Goal: Transaction & Acquisition: Purchase product/service

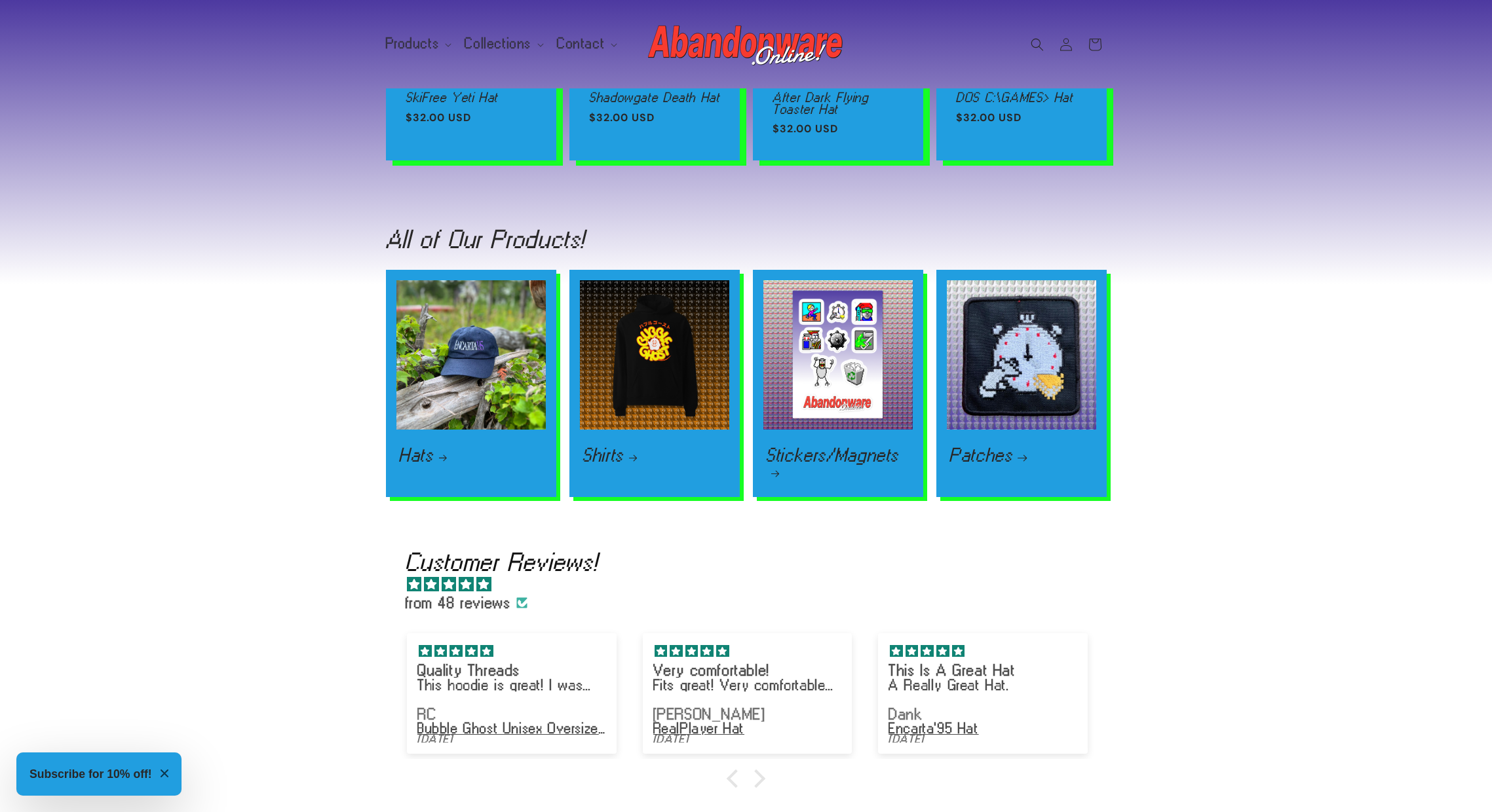
scroll to position [0, 2983]
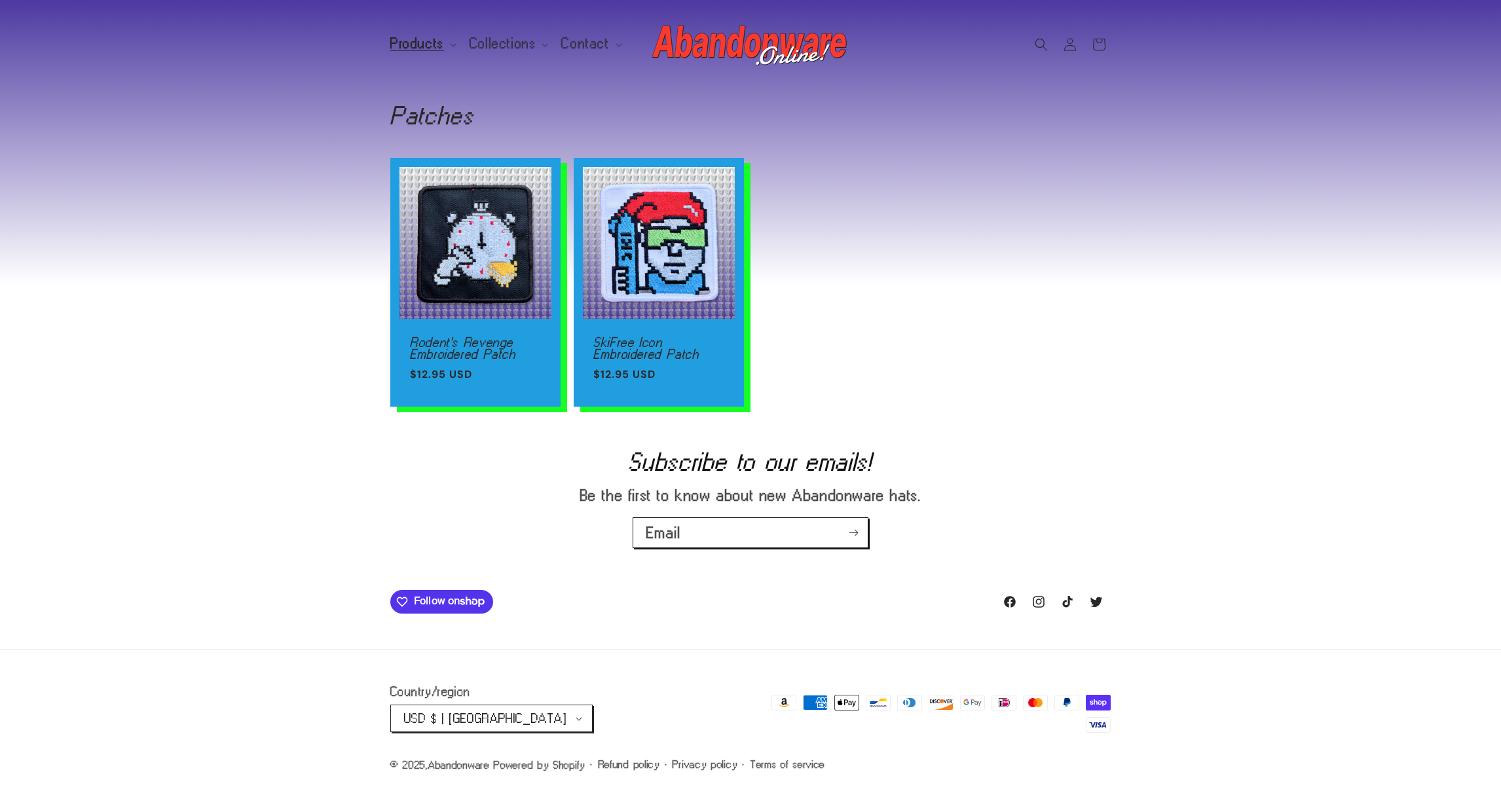
click at [1058, 379] on ul "Rodent's Revenge Embroidered Patch Rodent's Revenge Embroidered Patch Regular p…" at bounding box center [750, 282] width 720 height 249
click at [411, 38] on span "Products" at bounding box center [417, 43] width 54 height 12
click at [483, 38] on span "Collections" at bounding box center [502, 43] width 67 height 12
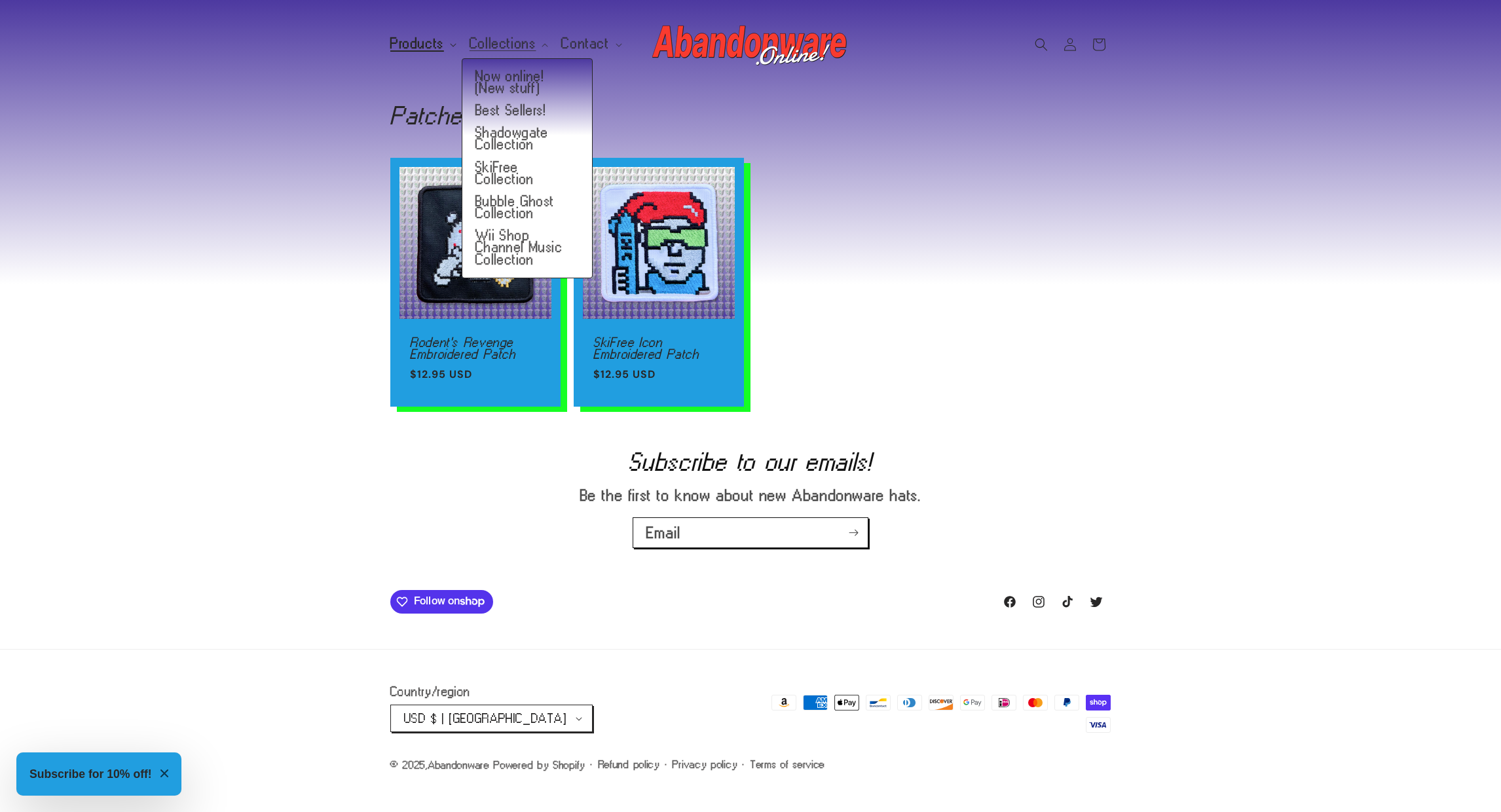
click at [416, 40] on span "Products" at bounding box center [417, 43] width 54 height 12
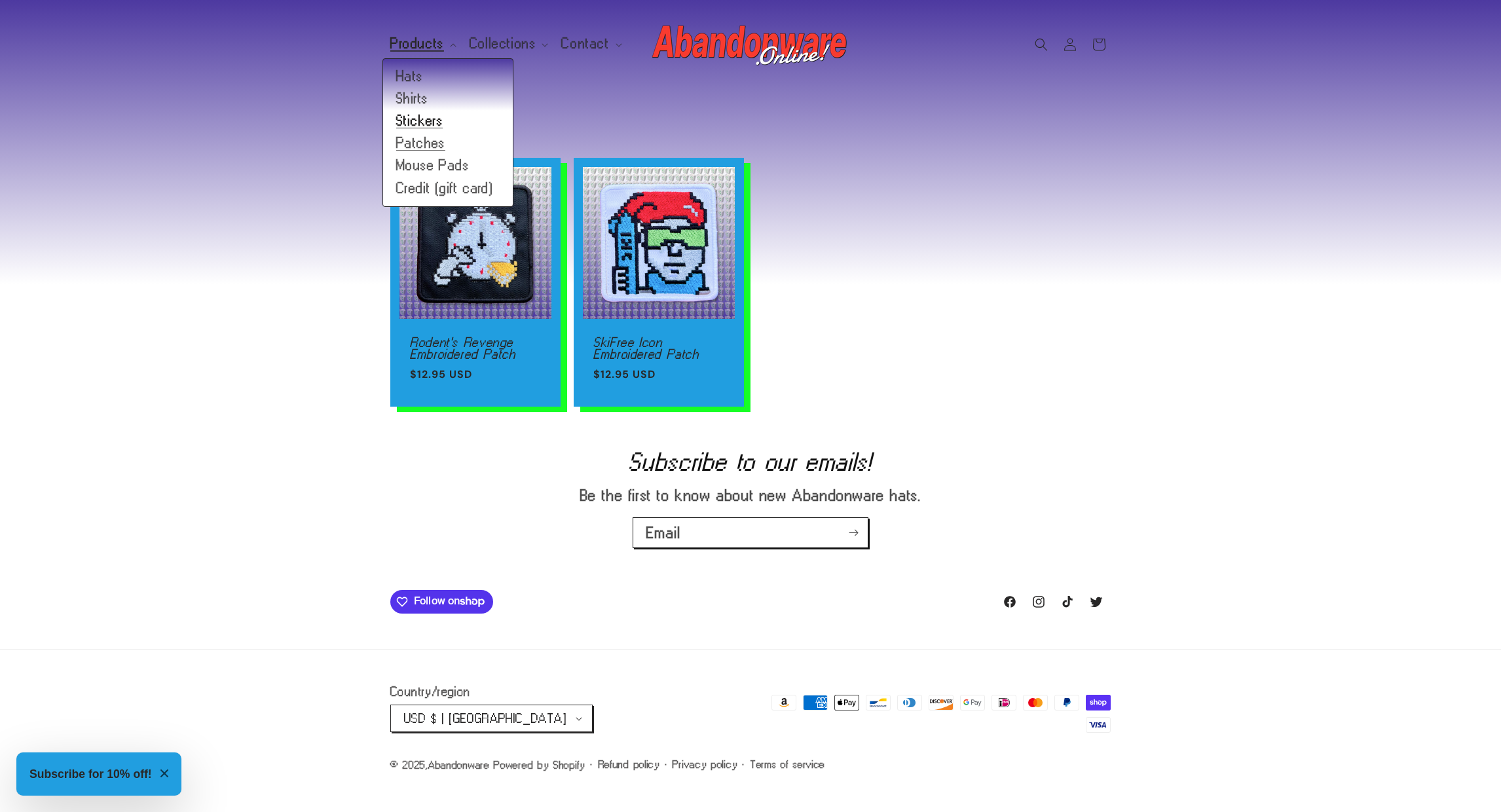
click at [419, 119] on link "Stickers" at bounding box center [447, 122] width 130 height 23
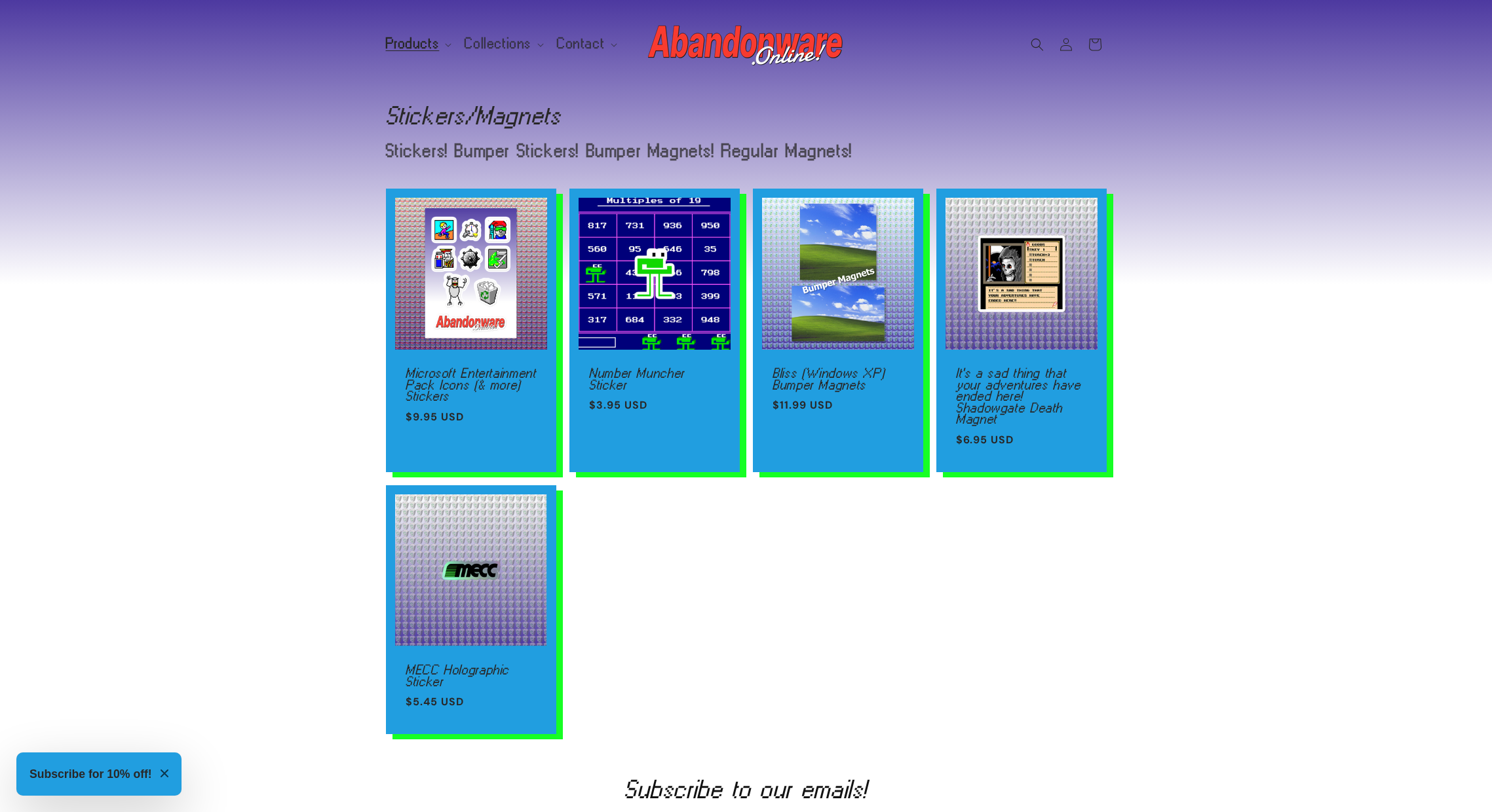
click at [333, 167] on div "Collection: Stickers/Magnets Stickers! Bumper Stickers! Bumper Magnets! Regular…" at bounding box center [746, 130] width 1492 height 84
click at [493, 47] on span "Collections" at bounding box center [498, 43] width 67 height 12
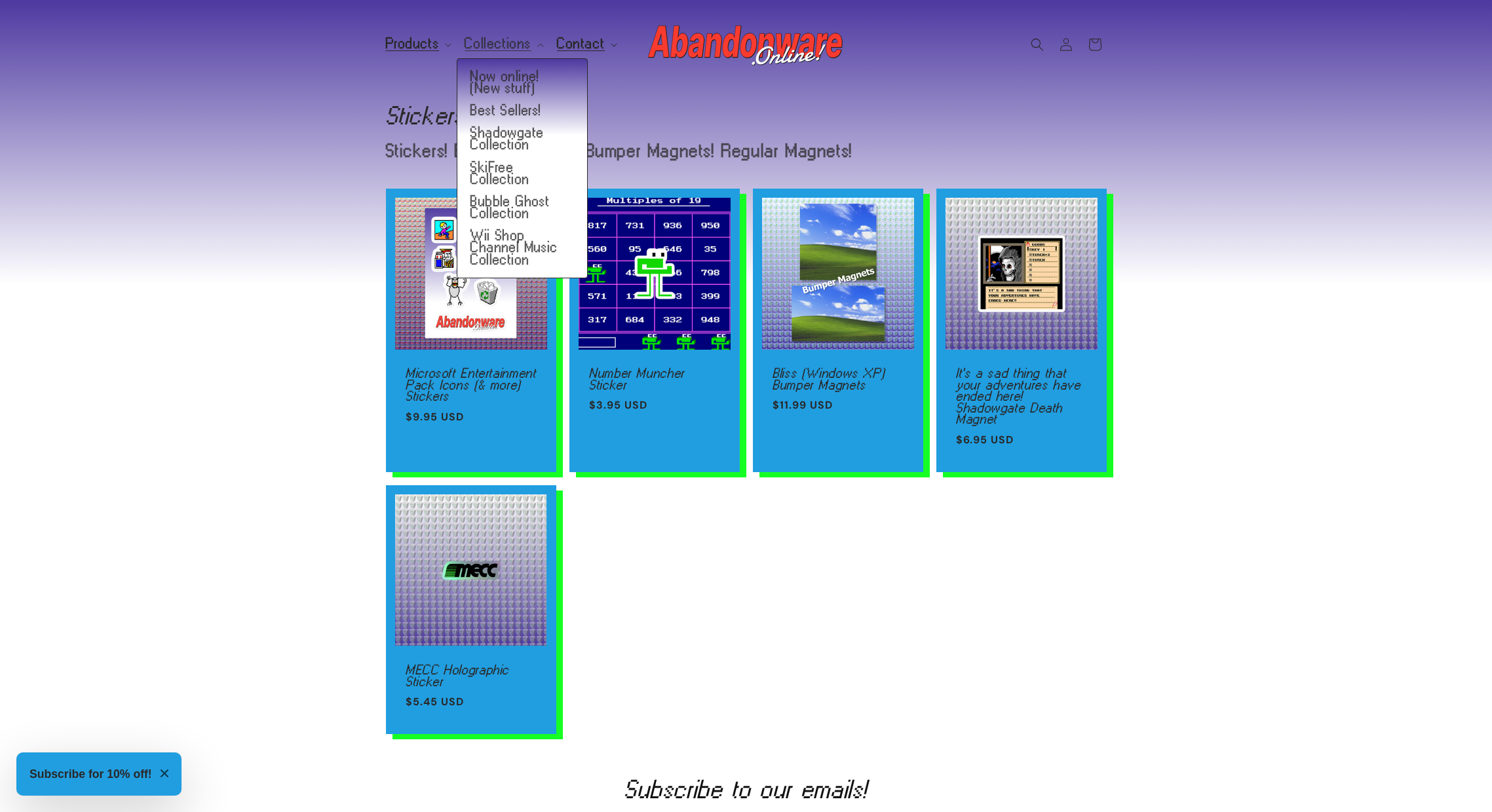
click at [588, 45] on span "Contact" at bounding box center [581, 43] width 48 height 12
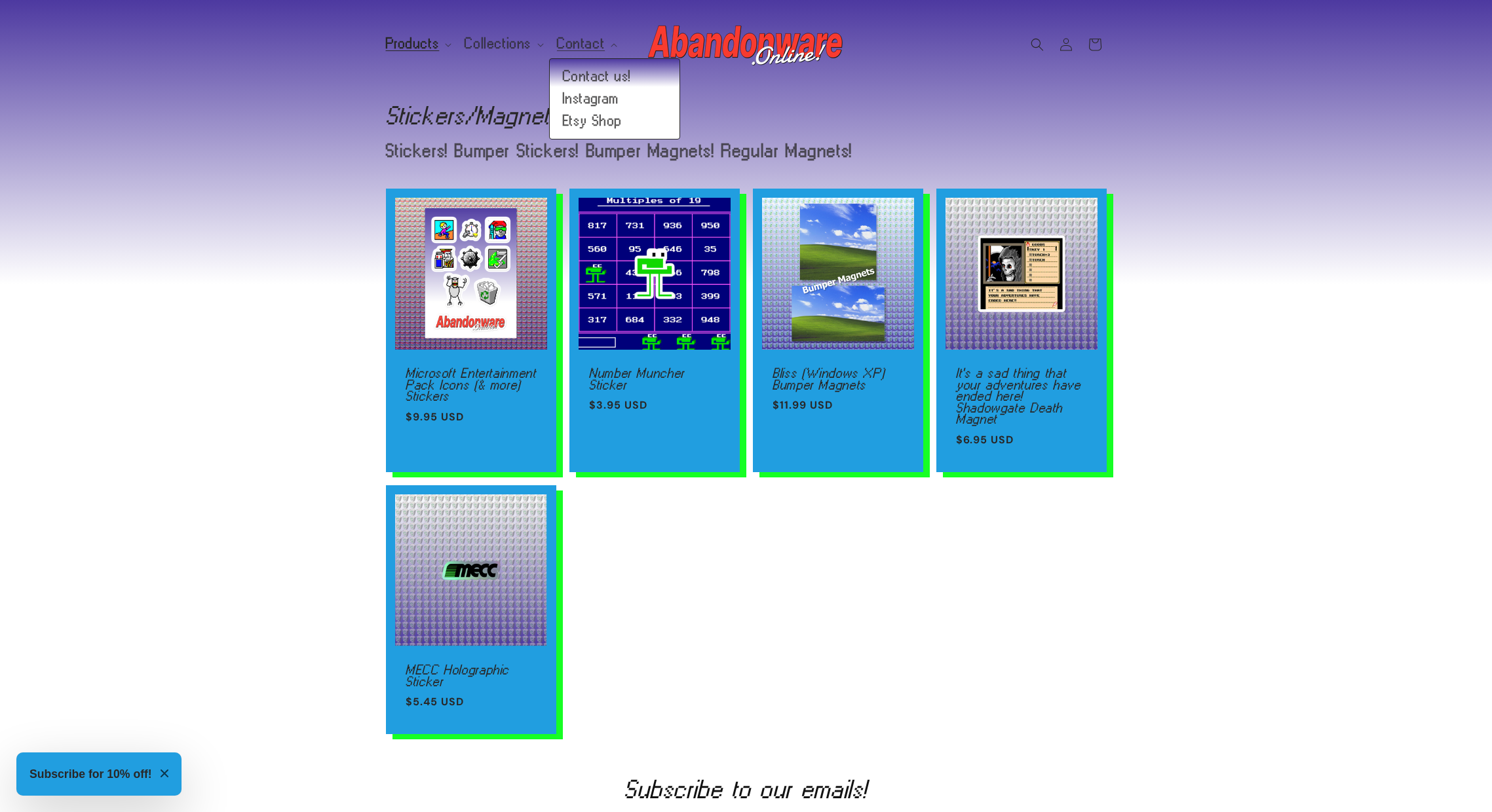
drag, startPoint x: 491, startPoint y: 113, endPoint x: 481, endPoint y: 101, distance: 15.6
click at [491, 112] on h1 "Collection: Stickers/Magnets" at bounding box center [746, 115] width 721 height 21
click at [401, 49] on span "Products" at bounding box center [412, 43] width 54 height 12
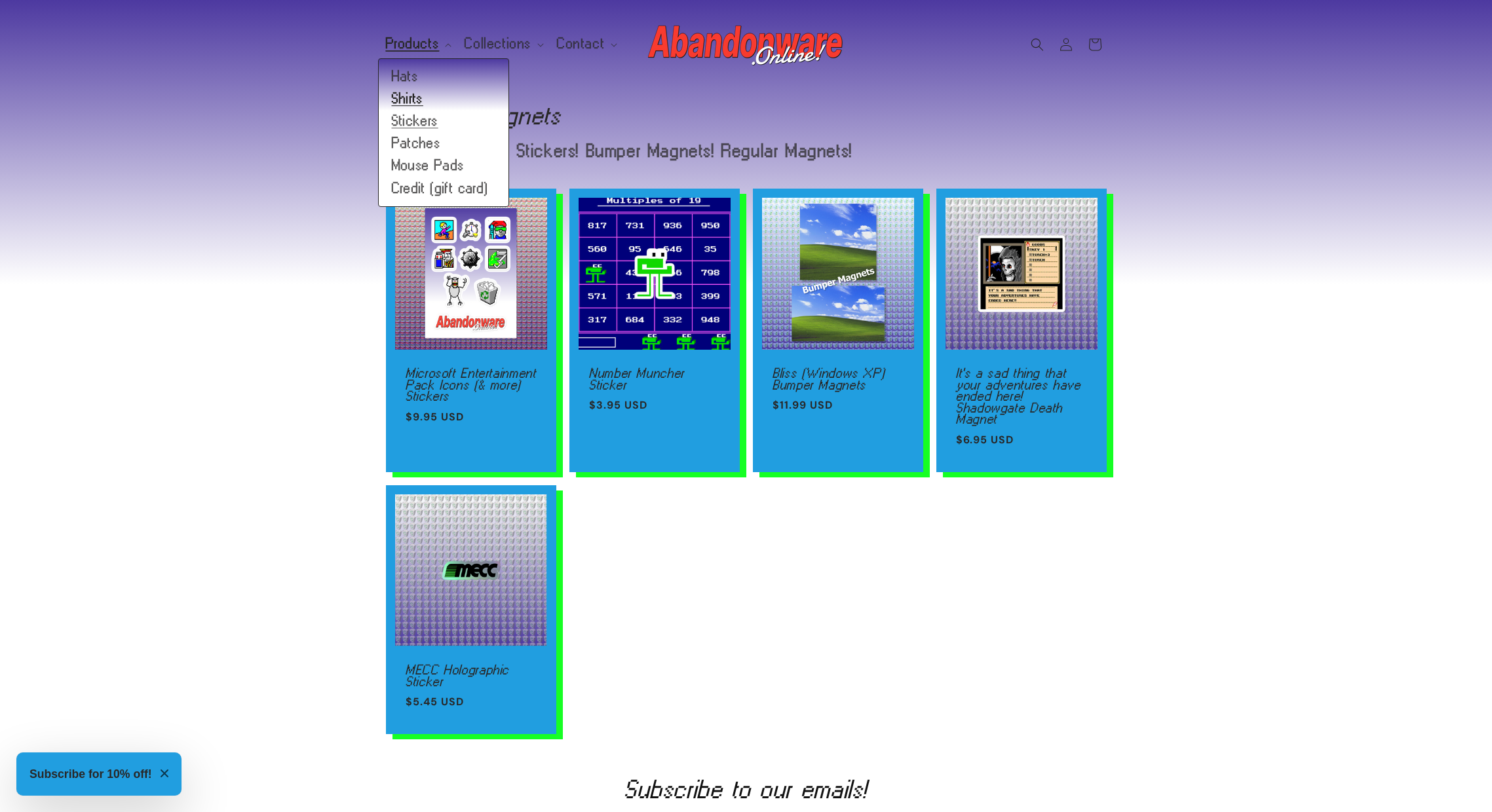
click at [397, 97] on link "Shirts" at bounding box center [443, 99] width 130 height 23
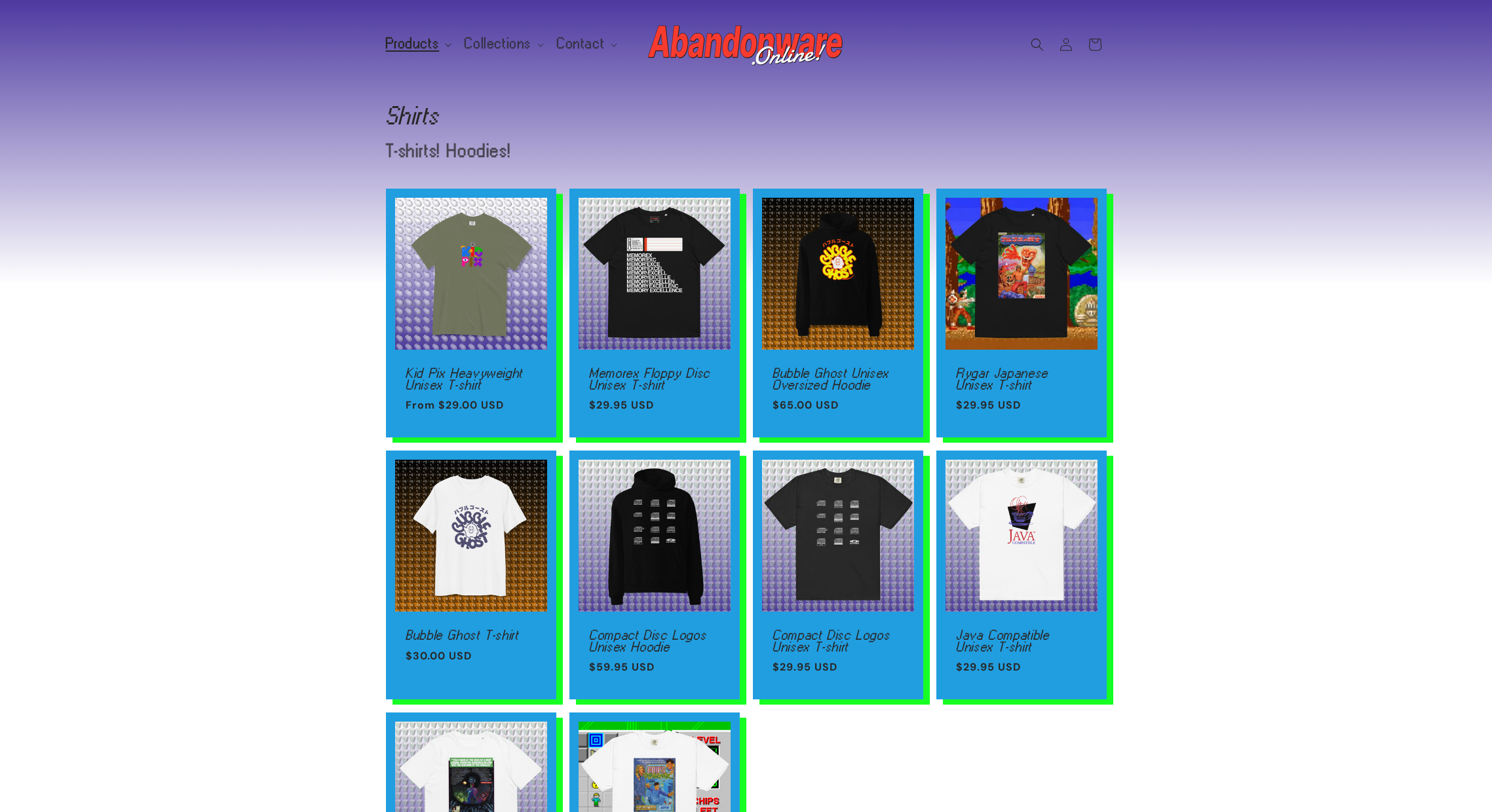
click at [406, 50] on span "Products" at bounding box center [412, 43] width 54 height 12
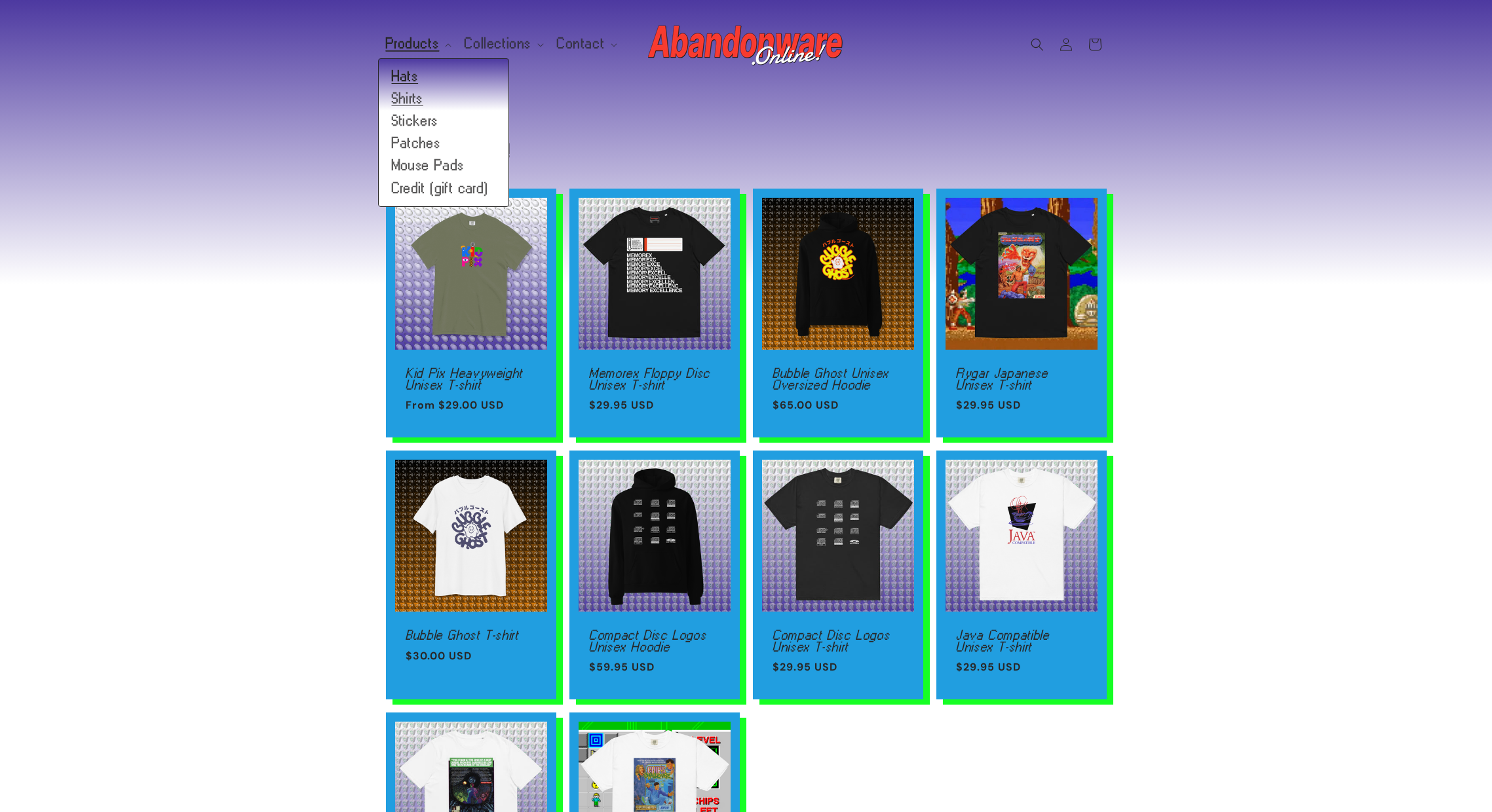
click at [411, 78] on link "Hats" at bounding box center [443, 76] width 130 height 23
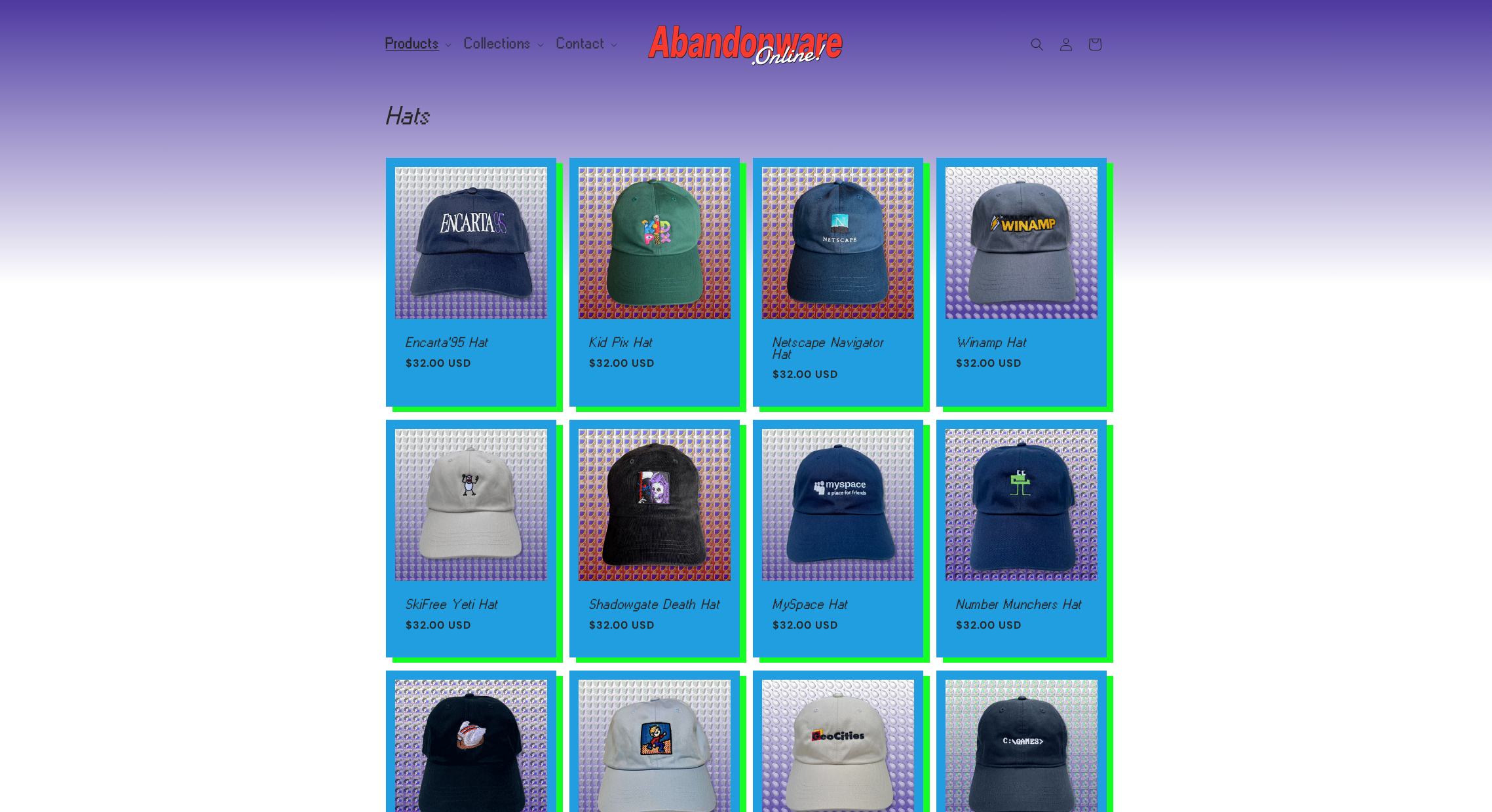
click at [240, 328] on div "Encarta'95 Hat Encarta'95 Hat Regular price $32.00 USD Regular price Sale price…" at bounding box center [746, 700] width 1492 height 1085
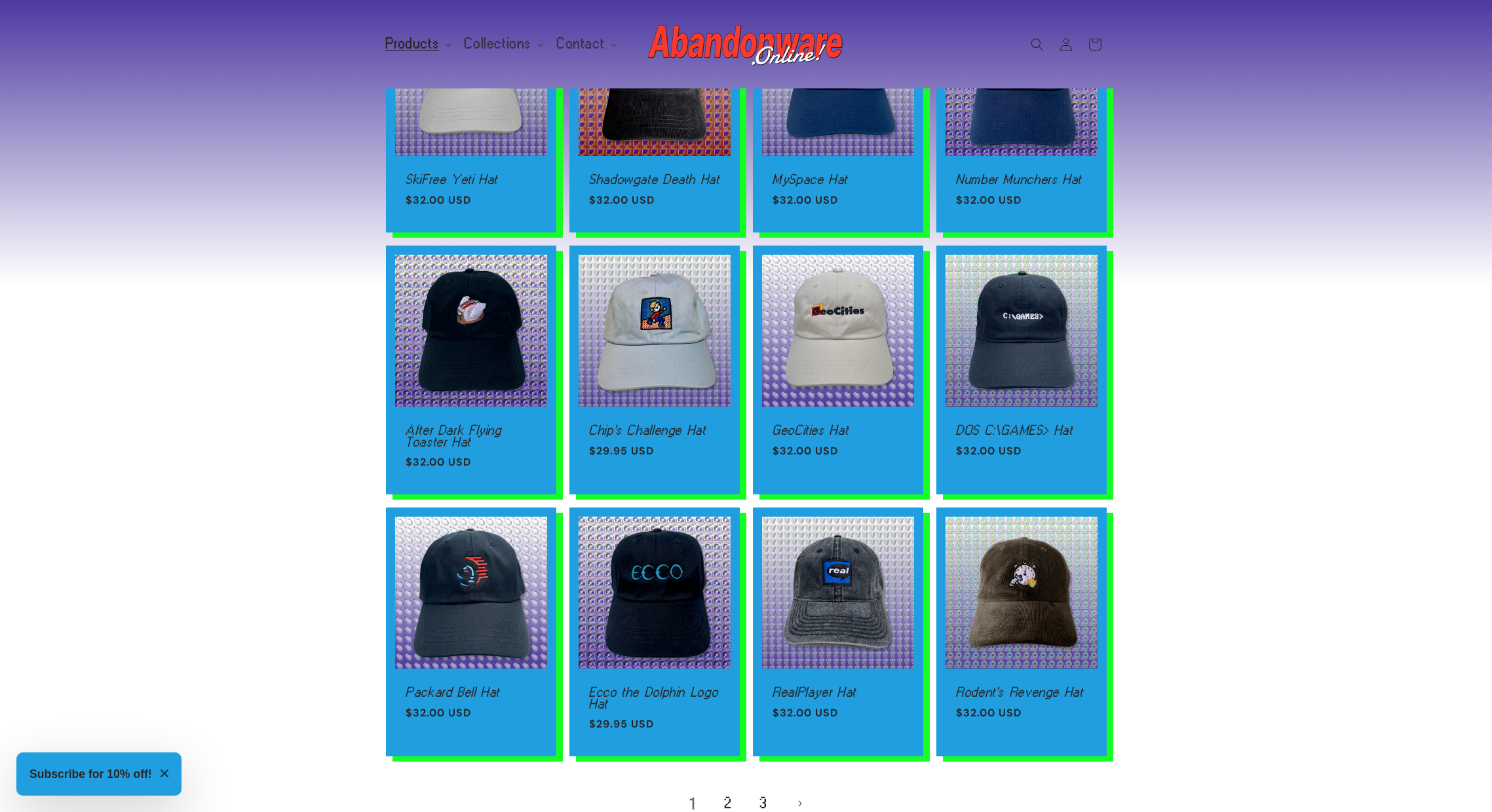
scroll to position [589, 0]
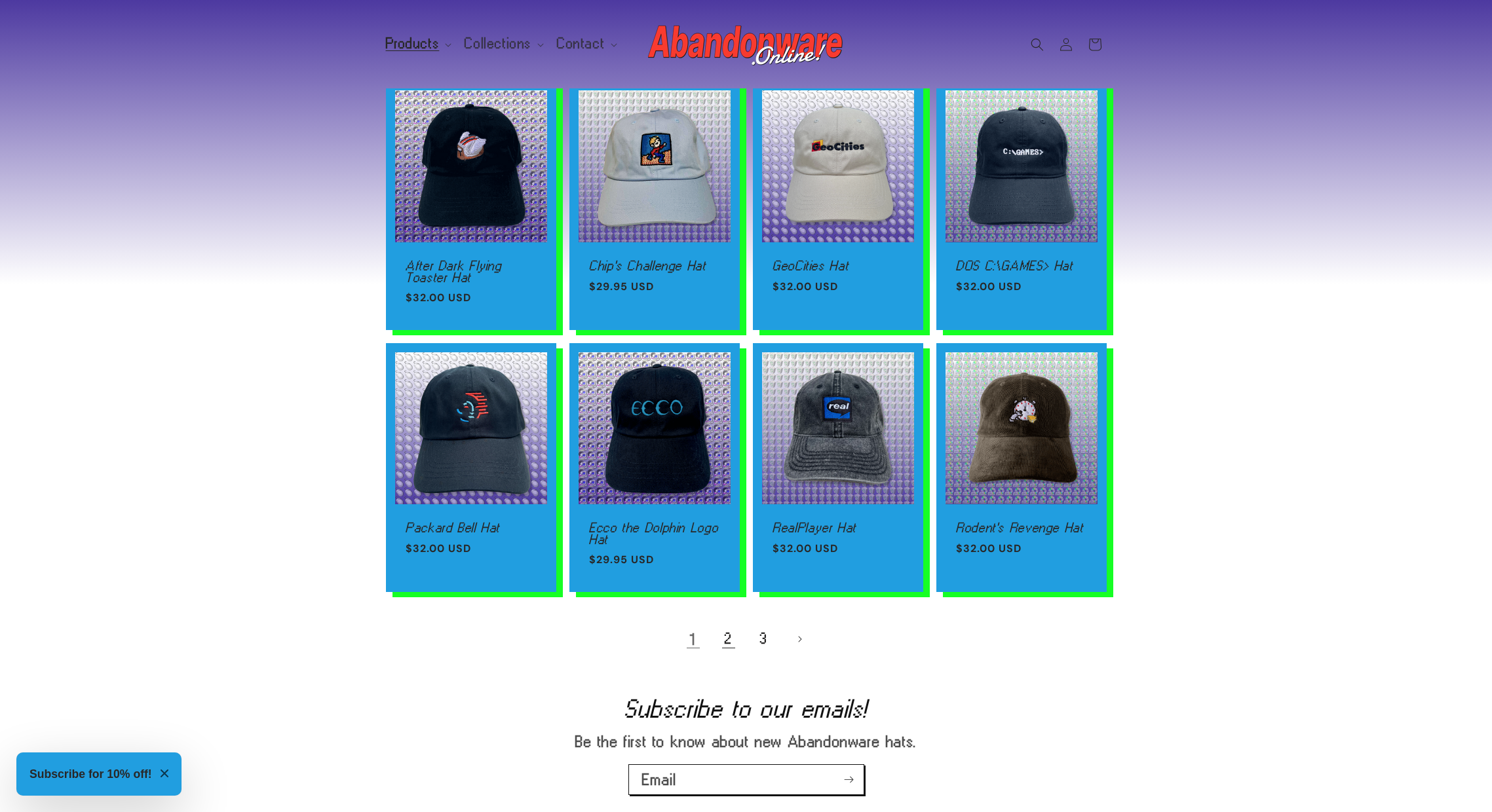
click at [722, 653] on link "2" at bounding box center [729, 639] width 29 height 29
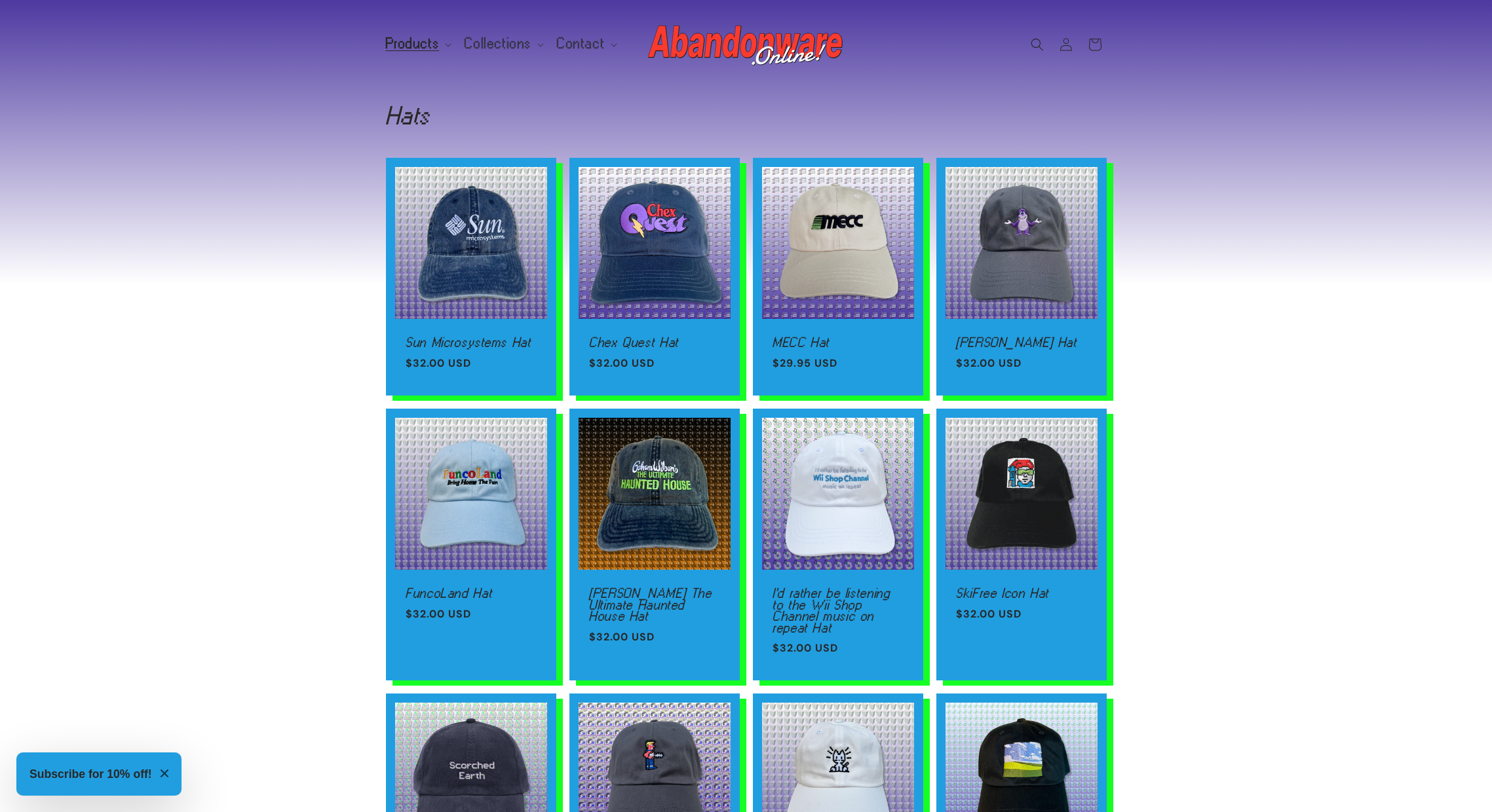
click at [336, 442] on div "Sun Microsystems Hat Sun Microsystems Hat Regular price $32.00 USD Regular pric…" at bounding box center [746, 711] width 1492 height 1108
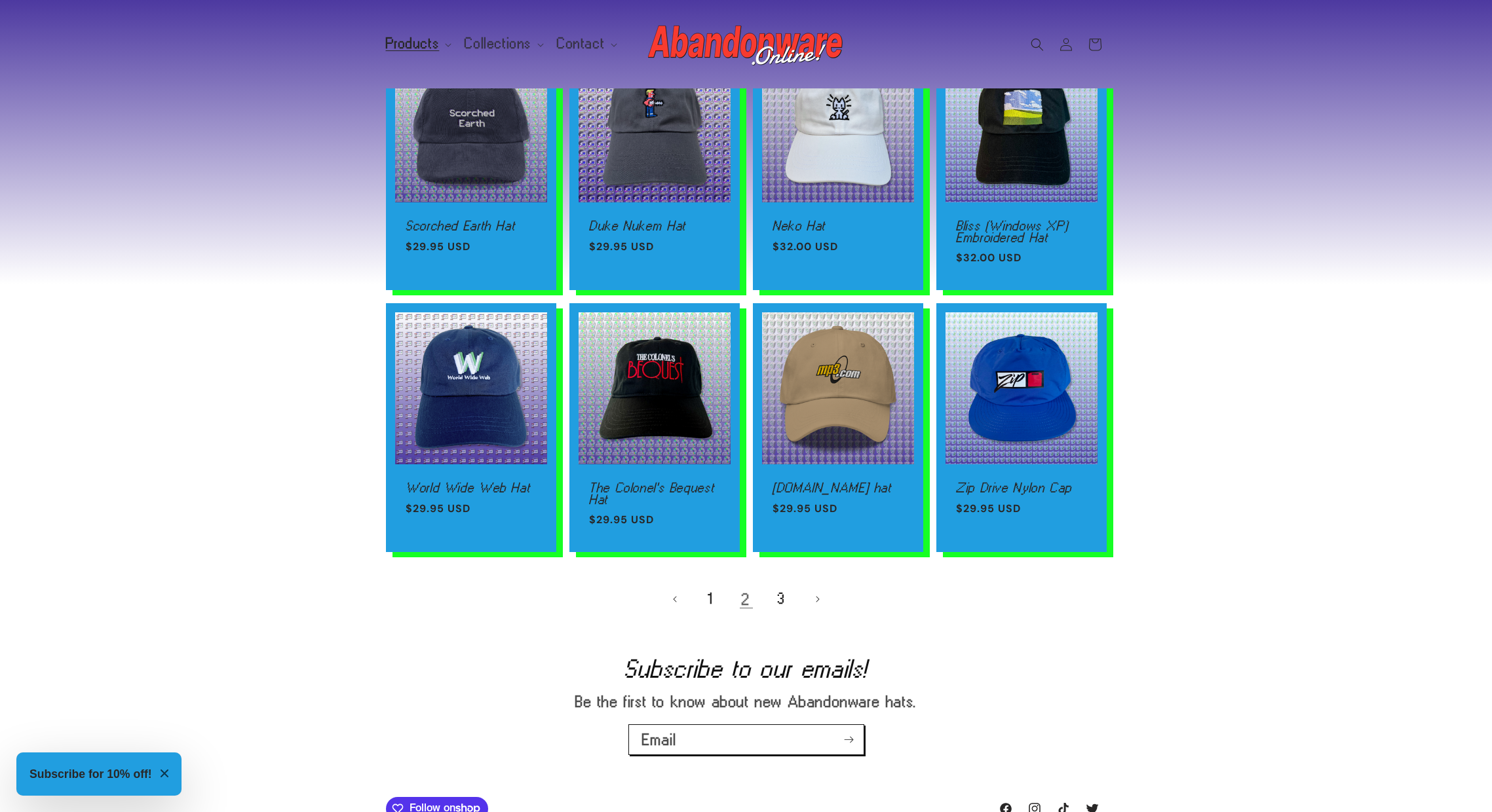
scroll to position [836, 0]
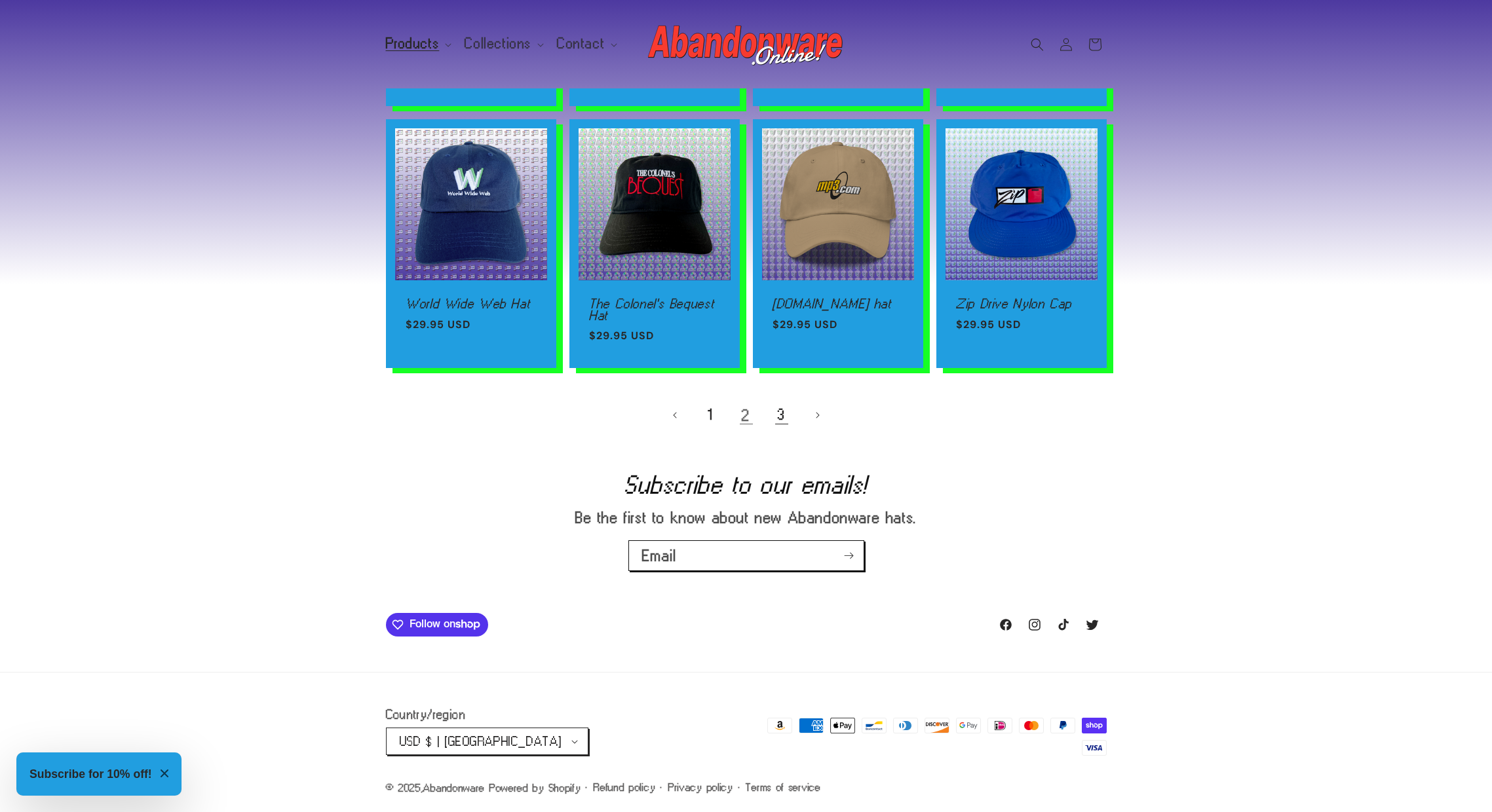
click at [777, 417] on link "3" at bounding box center [782, 415] width 29 height 29
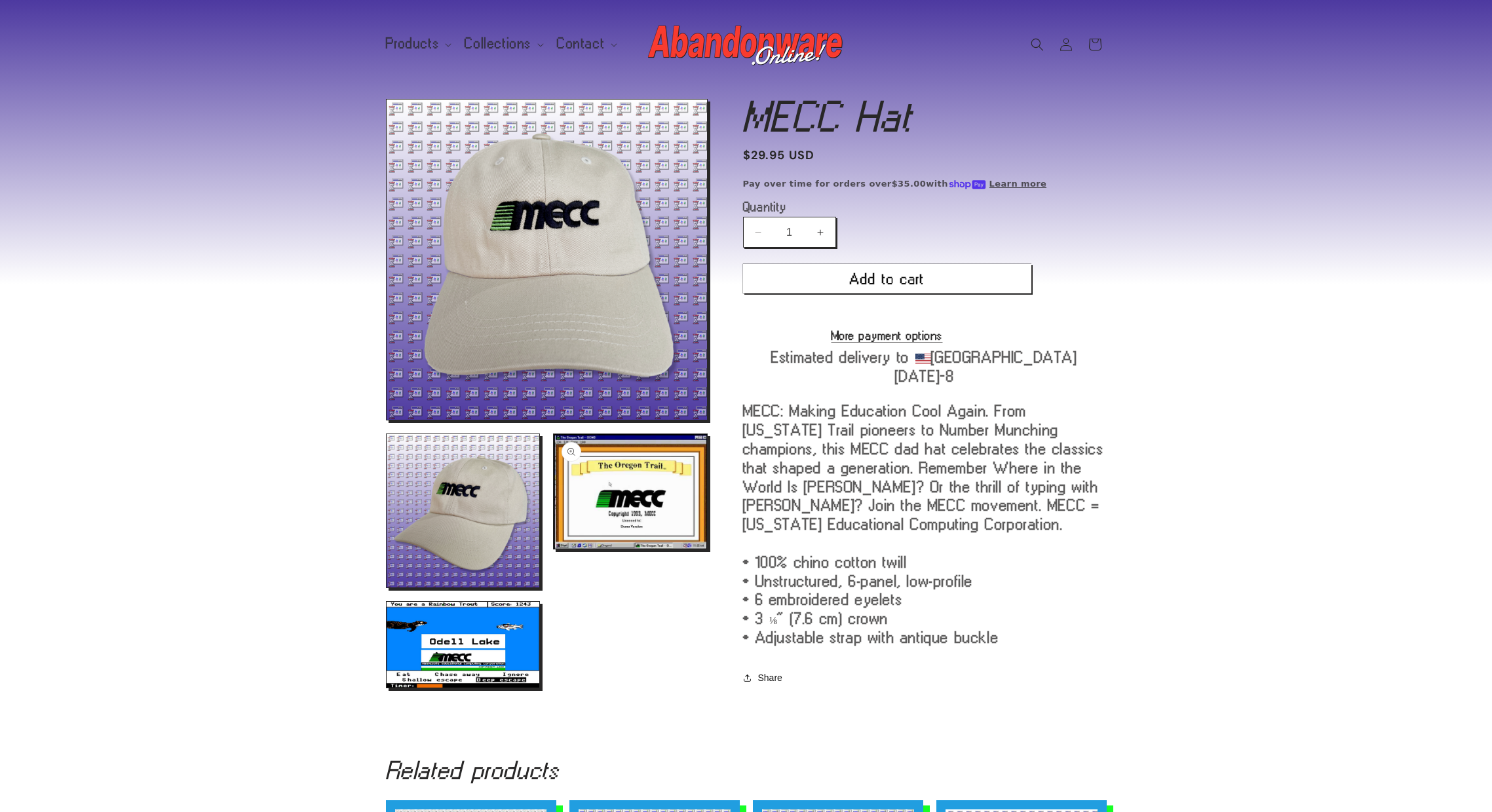
click at [554, 549] on button "Open media 3 in modal" at bounding box center [554, 549] width 0 height 0
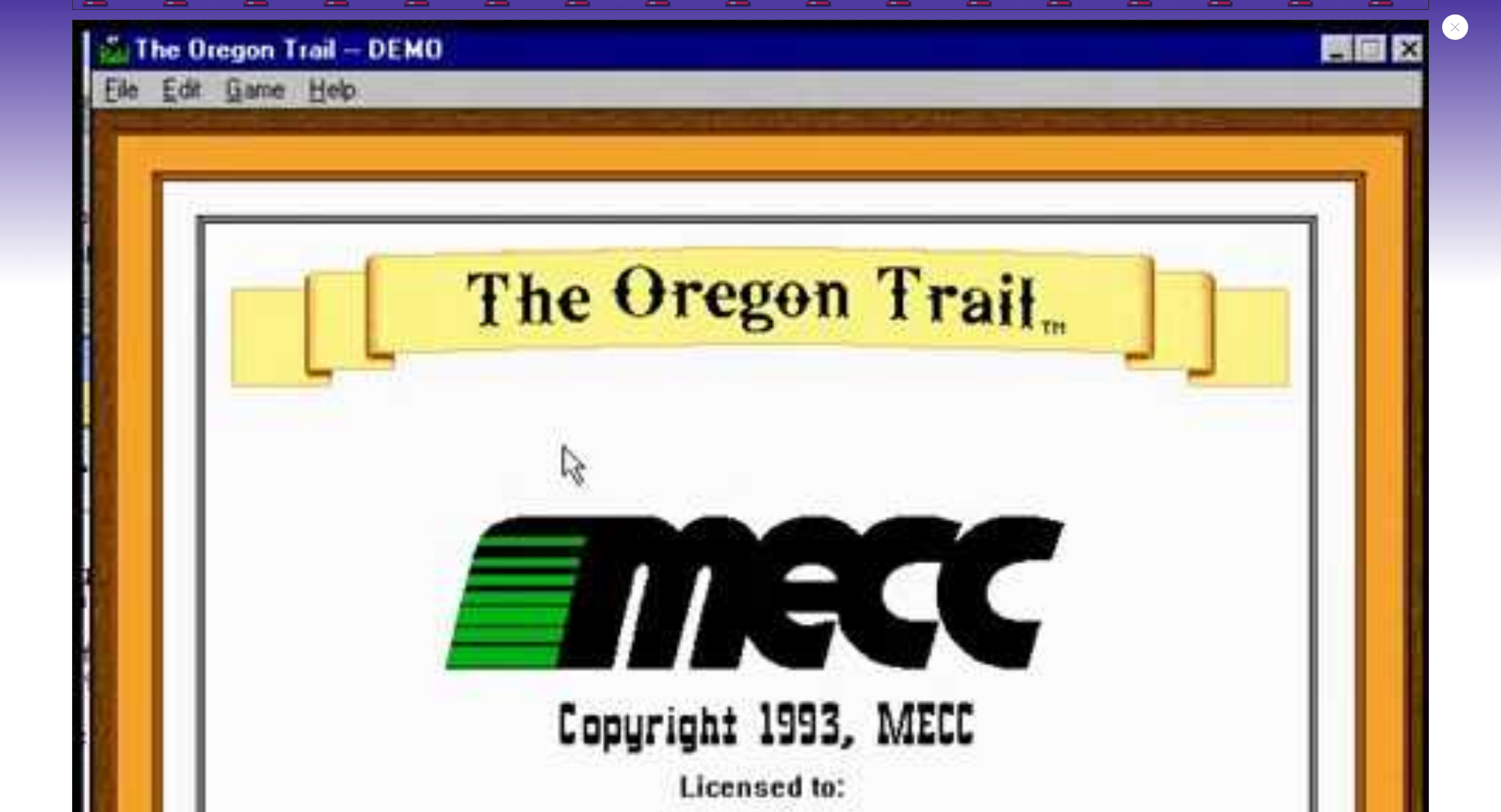
click at [1462, 296] on div "Media gallery" at bounding box center [750, 406] width 1501 height 812
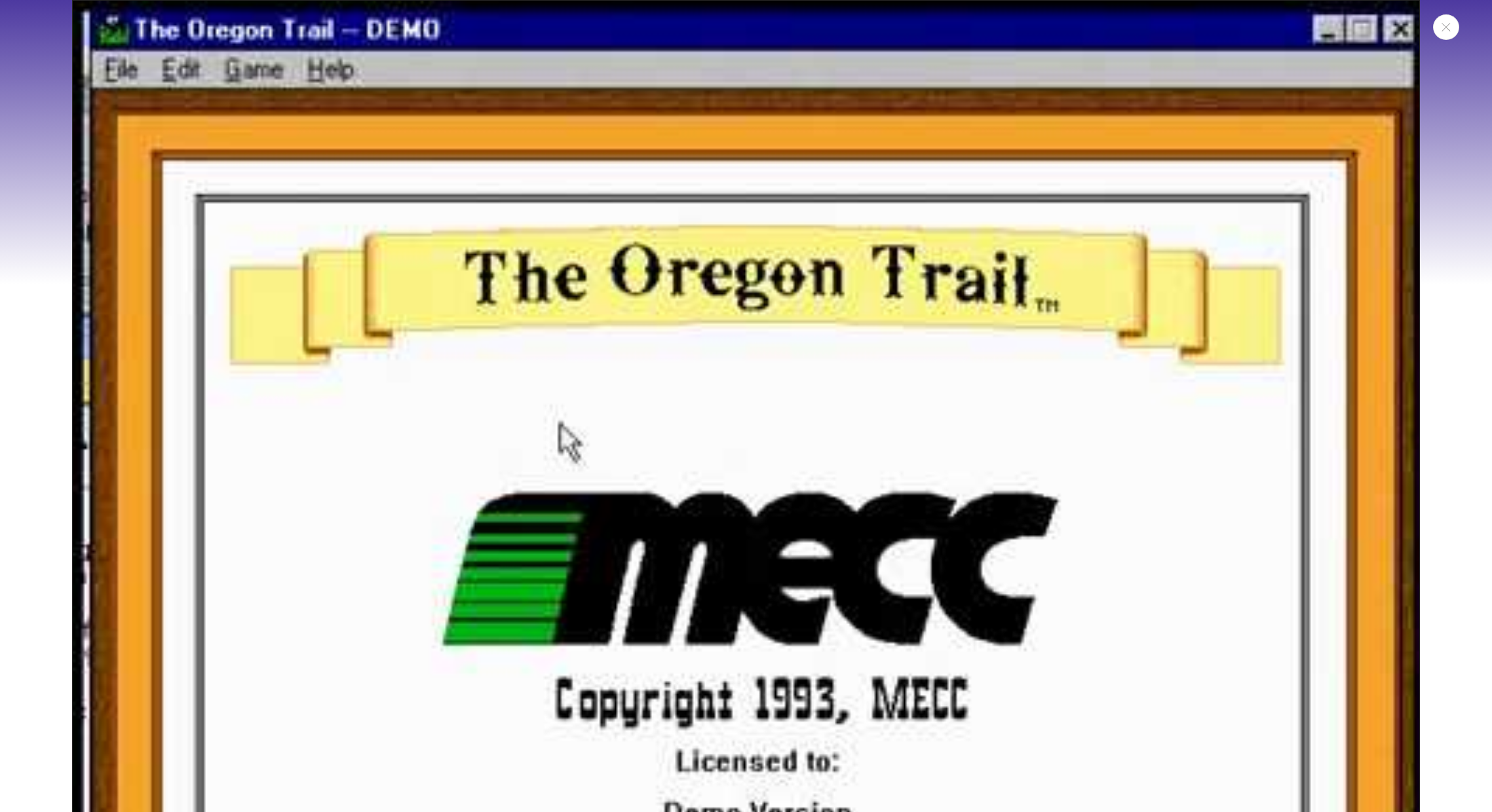
scroll to position [2707, 0]
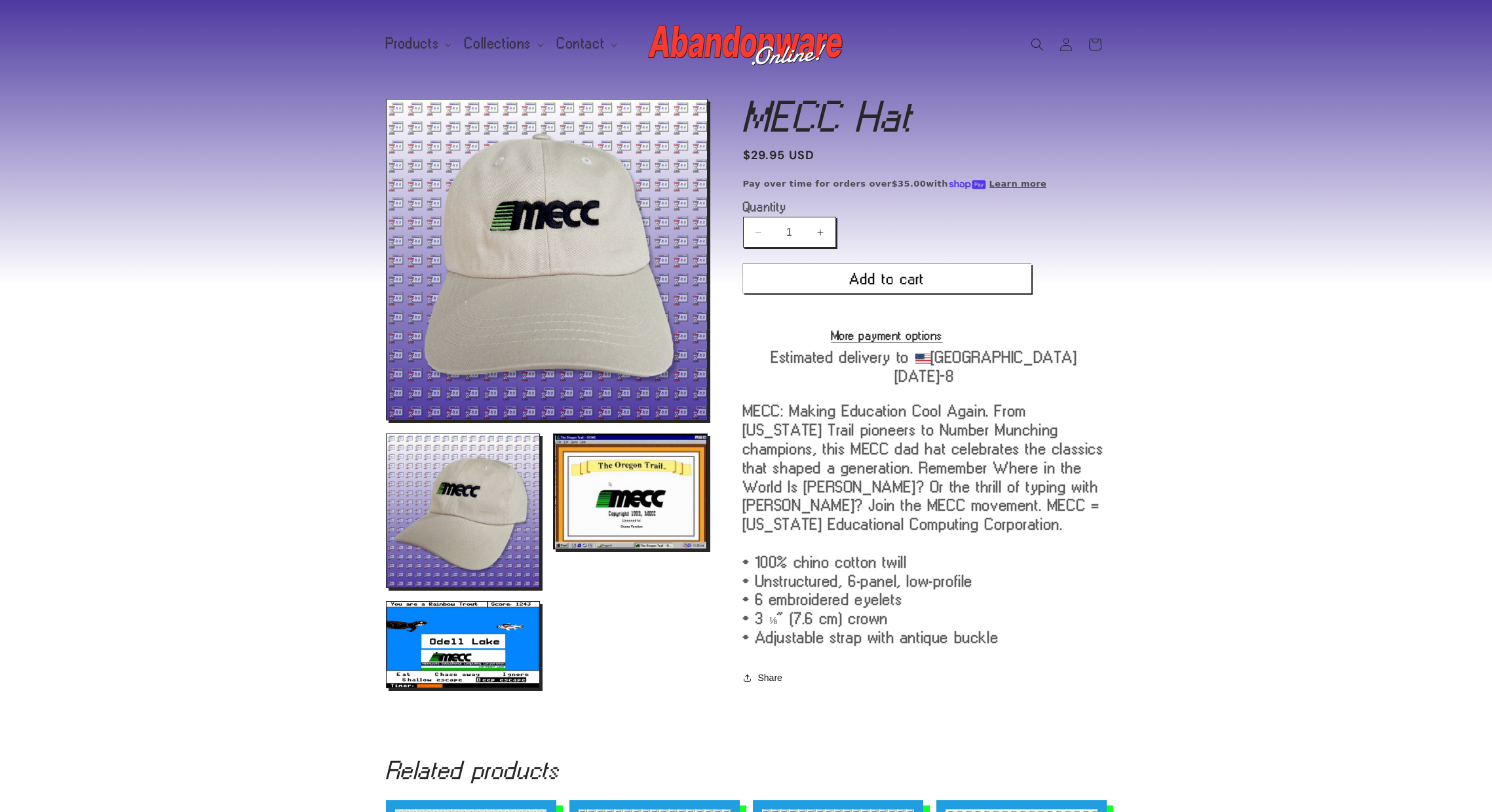
click at [932, 413] on p "MECC: Making Education Cool Again. From Oregon Trail pioneers to Number Munchin…" at bounding box center [925, 524] width 364 height 245
click at [949, 464] on p "MECC: Making Education Cool Again. From Oregon Trail pioneers to Number Munchin…" at bounding box center [925, 524] width 364 height 245
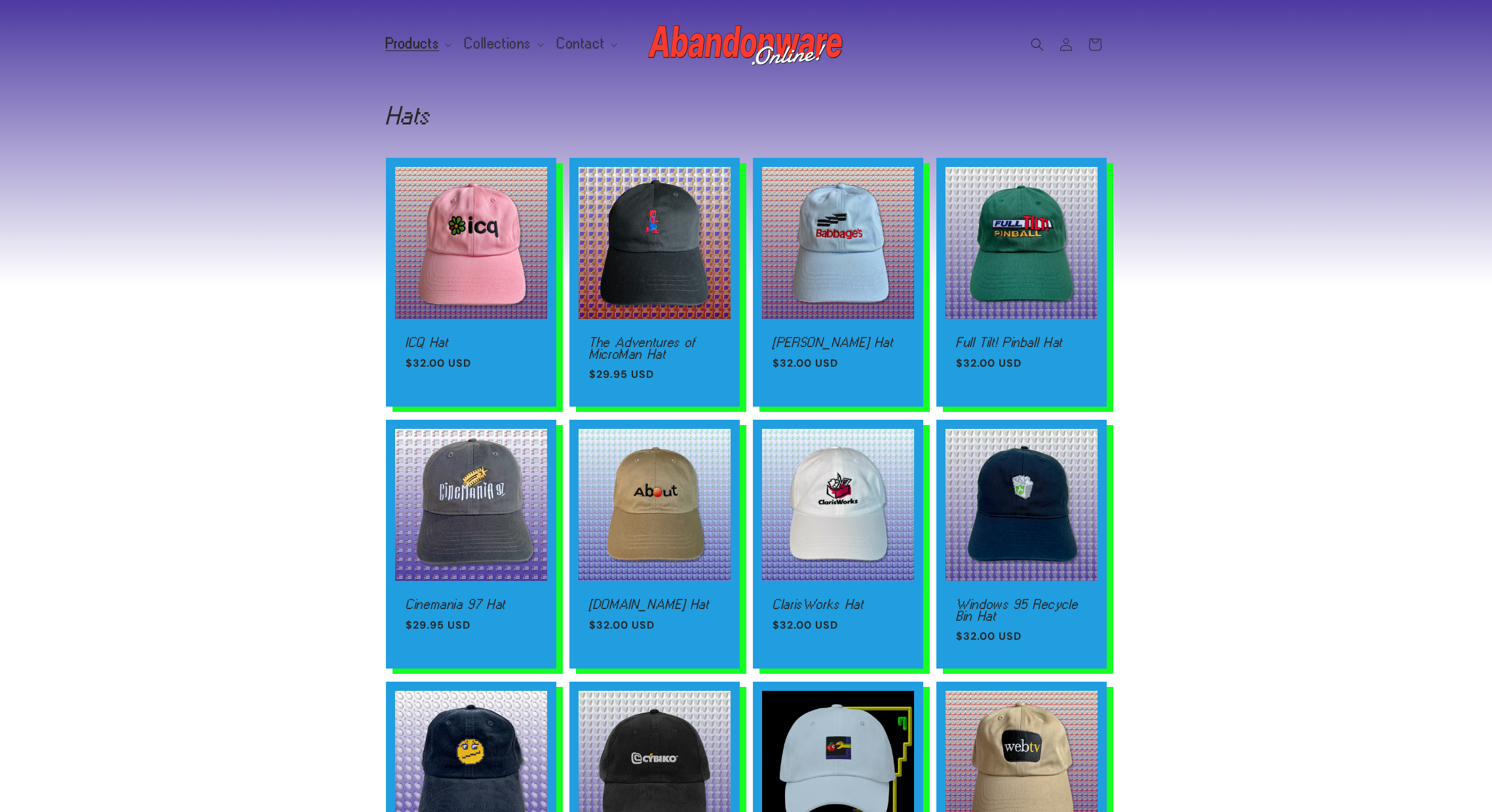
click at [266, 384] on div "ICQ Hat ICQ Hat Regular price $32.00 USD Regular price Sale price $32.00 USD Un…" at bounding box center [746, 706] width 1492 height 1096
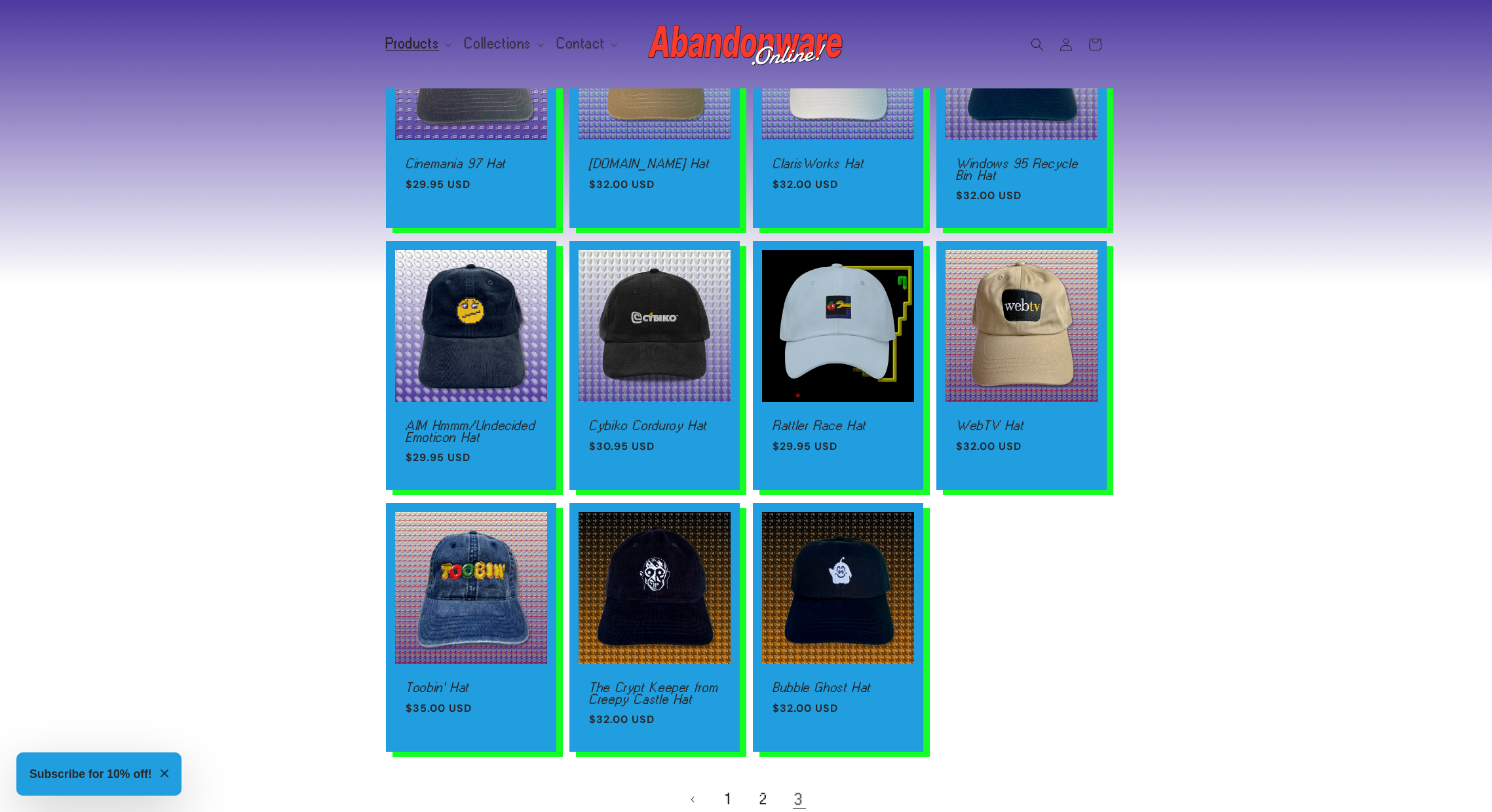
scroll to position [524, 0]
